Goal: Transaction & Acquisition: Purchase product/service

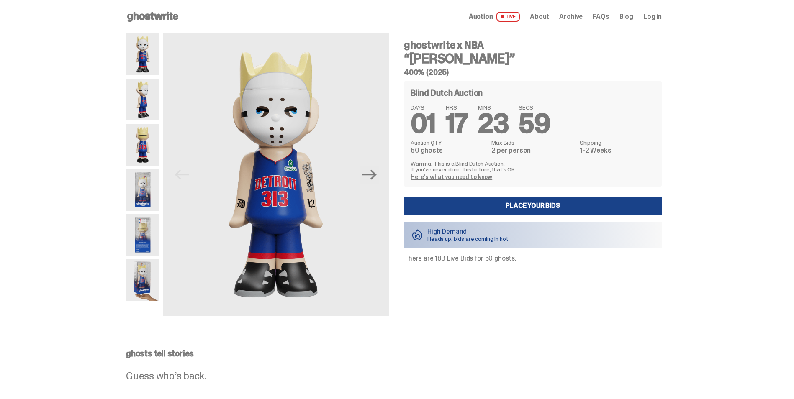
click at [151, 91] on img at bounding box center [142, 100] width 33 height 42
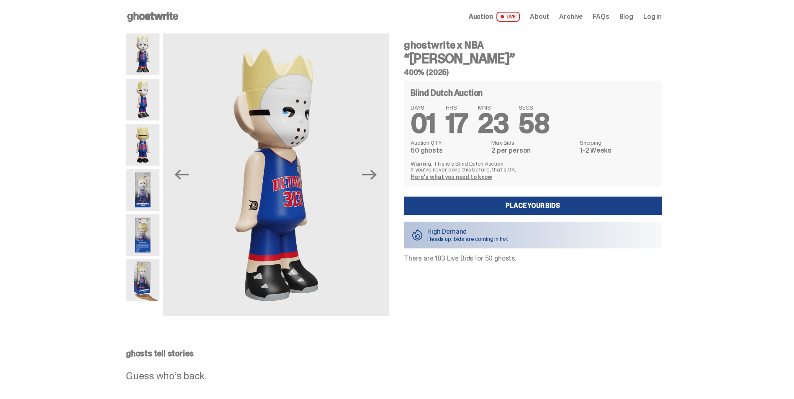
click at [149, 144] on img at bounding box center [142, 145] width 33 height 42
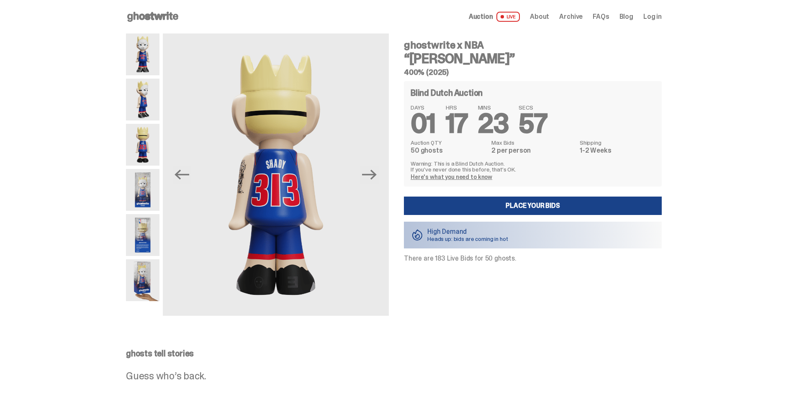
click at [149, 178] on img at bounding box center [142, 190] width 33 height 42
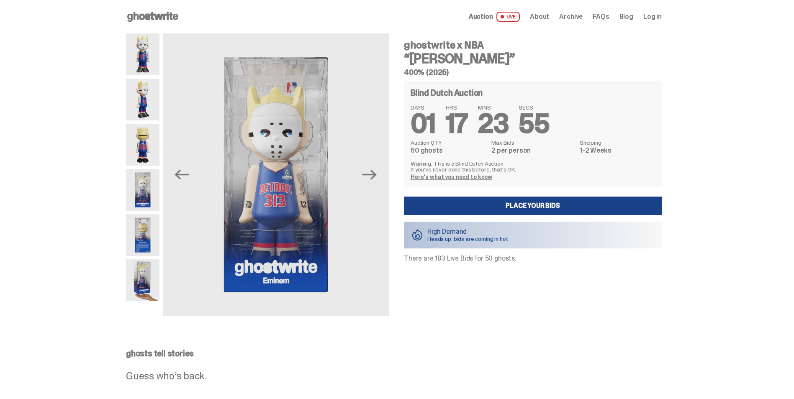
click at [147, 144] on img at bounding box center [142, 145] width 33 height 42
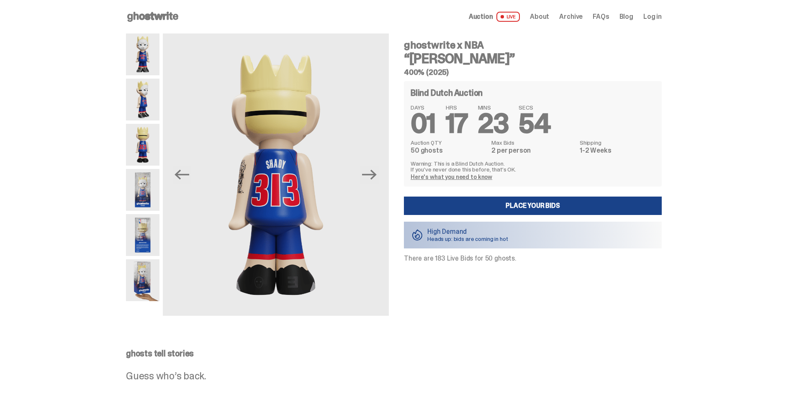
click at [149, 188] on img at bounding box center [142, 190] width 33 height 42
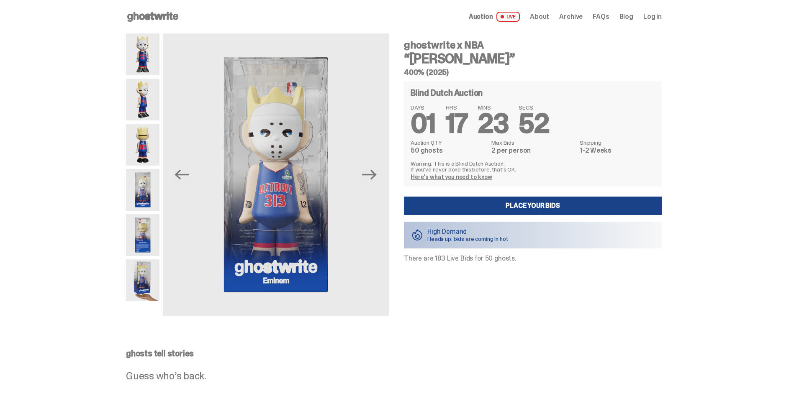
click at [152, 227] on img at bounding box center [142, 235] width 33 height 42
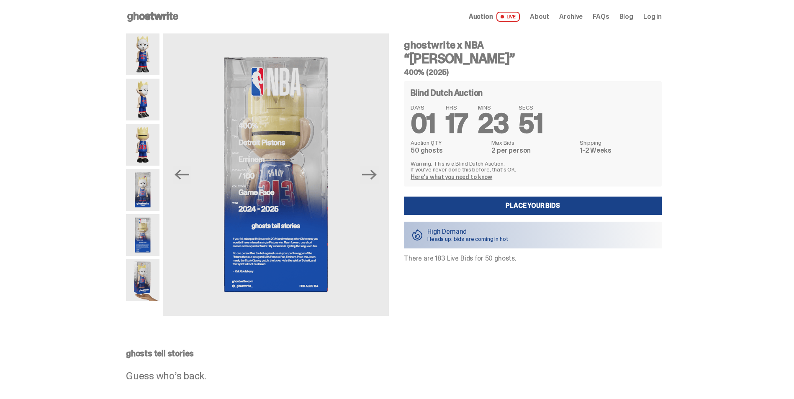
click at [152, 276] on img at bounding box center [142, 281] width 33 height 42
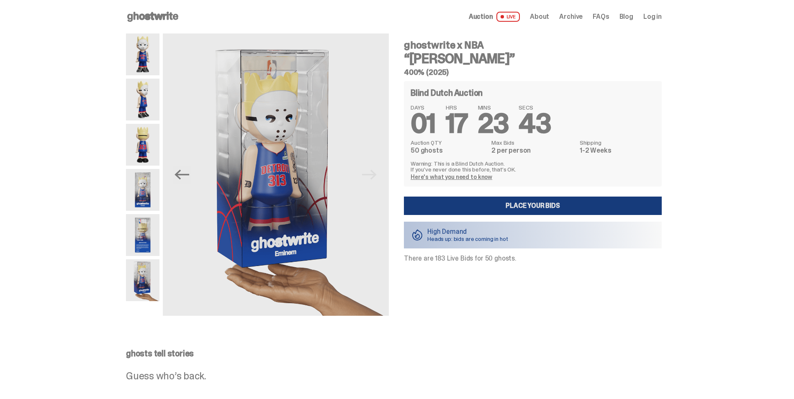
click at [546, 210] on link "Place your Bids" at bounding box center [533, 206] width 258 height 18
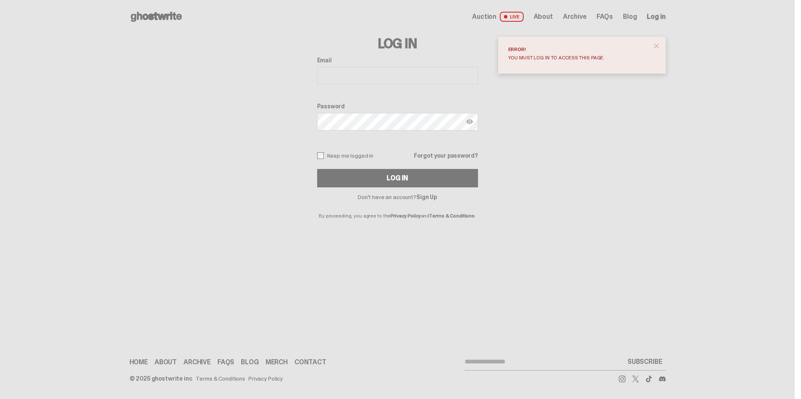
click at [657, 45] on span "close" at bounding box center [656, 46] width 8 height 8
click at [350, 73] on input "Email" at bounding box center [397, 76] width 161 height 18
type input "**********"
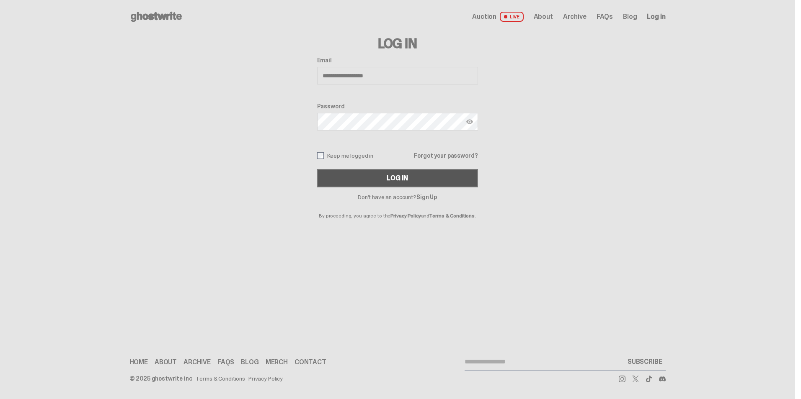
click at [387, 173] on button "Log In" at bounding box center [397, 178] width 161 height 18
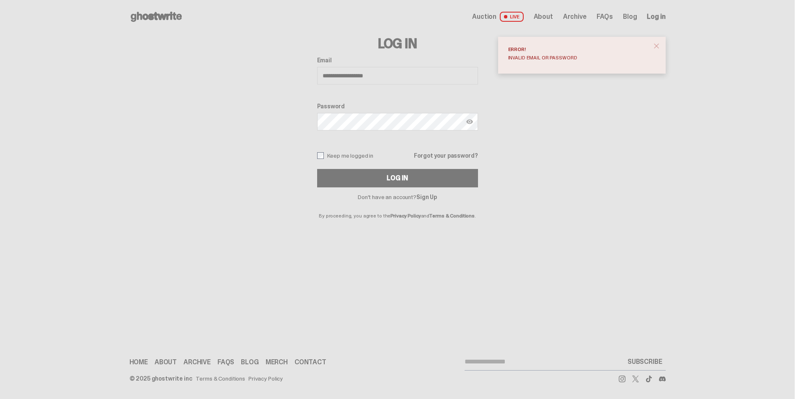
click at [657, 46] on span "close" at bounding box center [656, 46] width 8 height 8
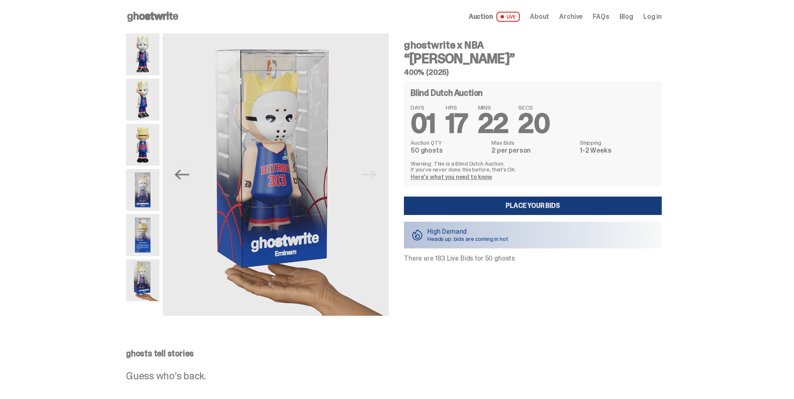
click at [525, 204] on link "Place your Bids" at bounding box center [533, 206] width 258 height 18
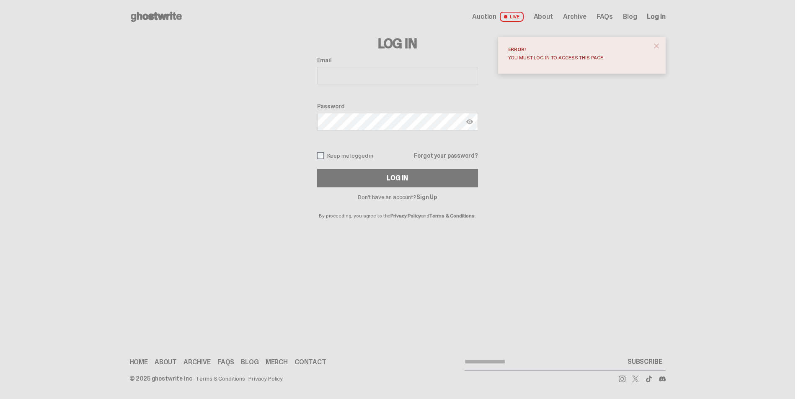
click at [368, 74] on input "Email" at bounding box center [397, 76] width 161 height 18
type input "**********"
click at [449, 154] on link "Forgot your password?" at bounding box center [446, 156] width 64 height 6
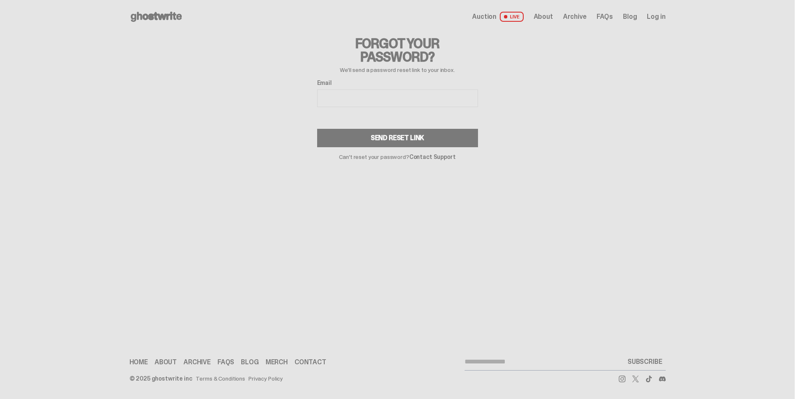
click at [373, 97] on input "Email" at bounding box center [397, 99] width 161 height 18
type input "**********"
click at [404, 139] on div "Send Reset Link" at bounding box center [398, 138] width 54 height 7
